Goal: Information Seeking & Learning: Learn about a topic

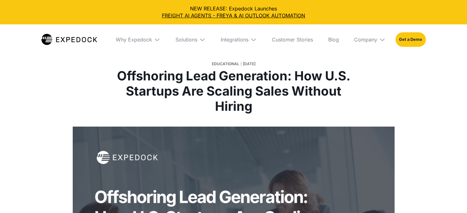
select select
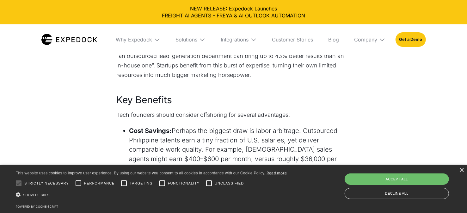
scroll to position [710, 0]
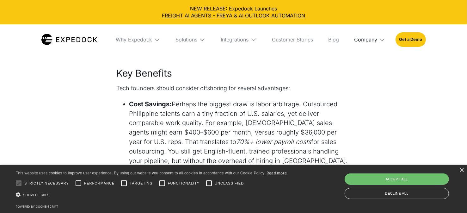
click at [377, 42] on div "Company" at bounding box center [365, 39] width 23 height 6
click at [371, 70] on link "About Us" at bounding box center [369, 63] width 41 height 16
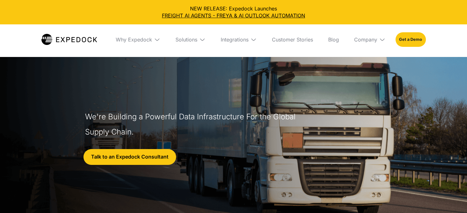
select select
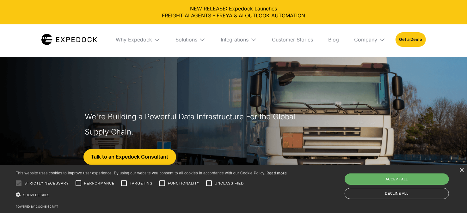
click at [380, 183] on div "Accept all" at bounding box center [397, 178] width 104 height 11
checkbox input "true"
